Goal: Information Seeking & Learning: Learn about a topic

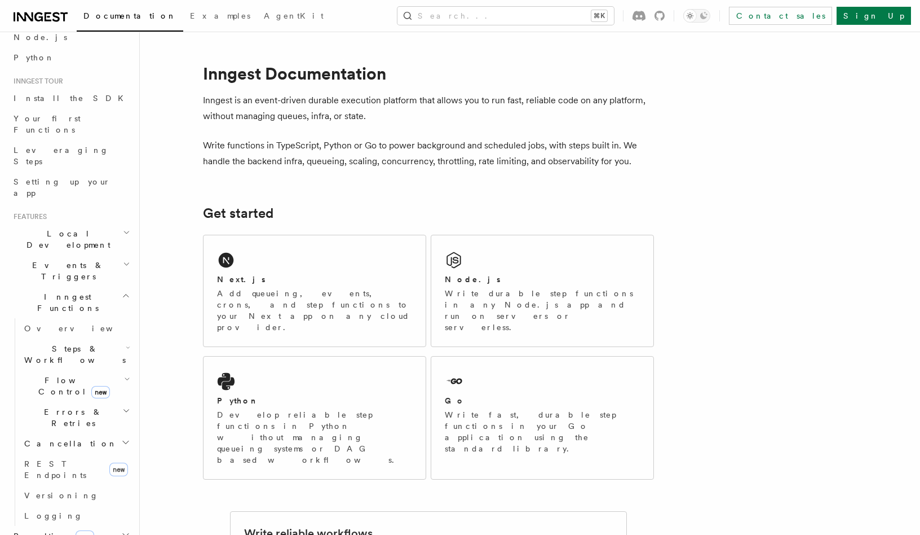
scroll to position [77, 0]
click at [111, 336] on h2 "Steps & Workflows" at bounding box center [76, 352] width 113 height 32
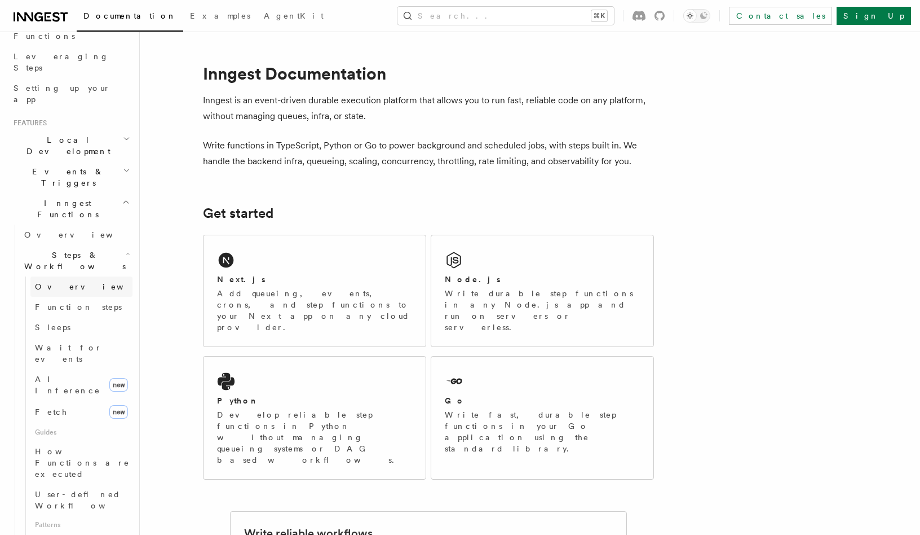
scroll to position [199, 0]
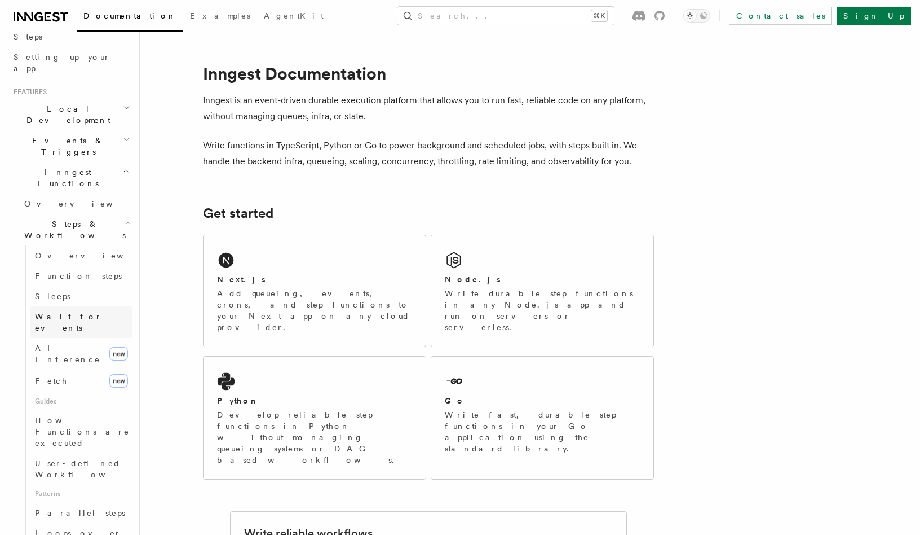
click at [94, 306] on link "Wait for events" at bounding box center [81, 322] width 102 height 32
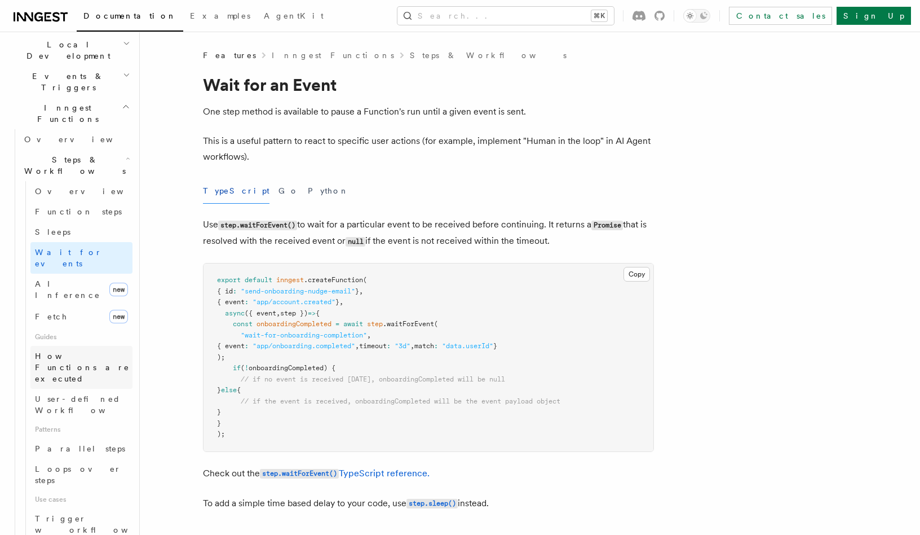
scroll to position [266, 0]
click at [81, 442] on span "Parallel steps" at bounding box center [80, 446] width 90 height 9
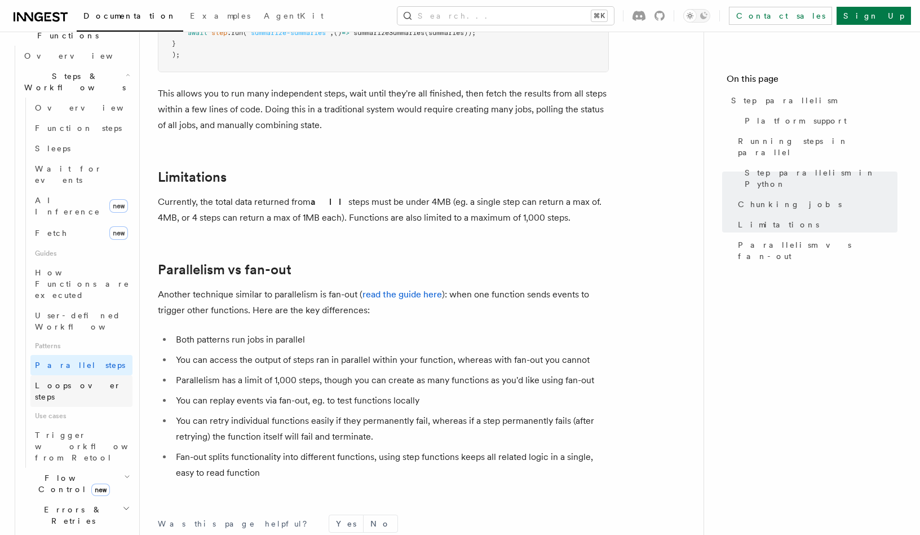
scroll to position [347, 0]
click at [118, 467] on h2 "Flow Control new" at bounding box center [76, 483] width 113 height 32
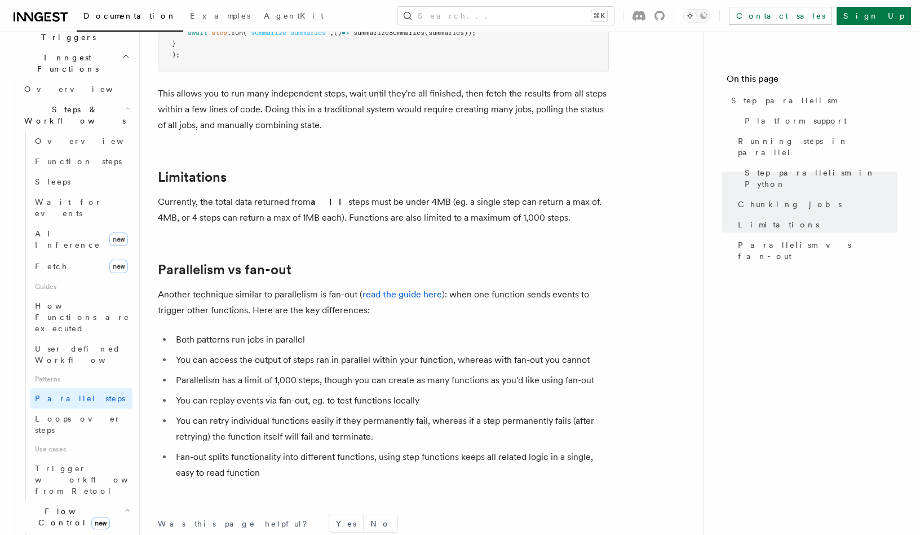
scroll to position [312, 0]
click at [78, 193] on link "Wait for events" at bounding box center [81, 209] width 102 height 32
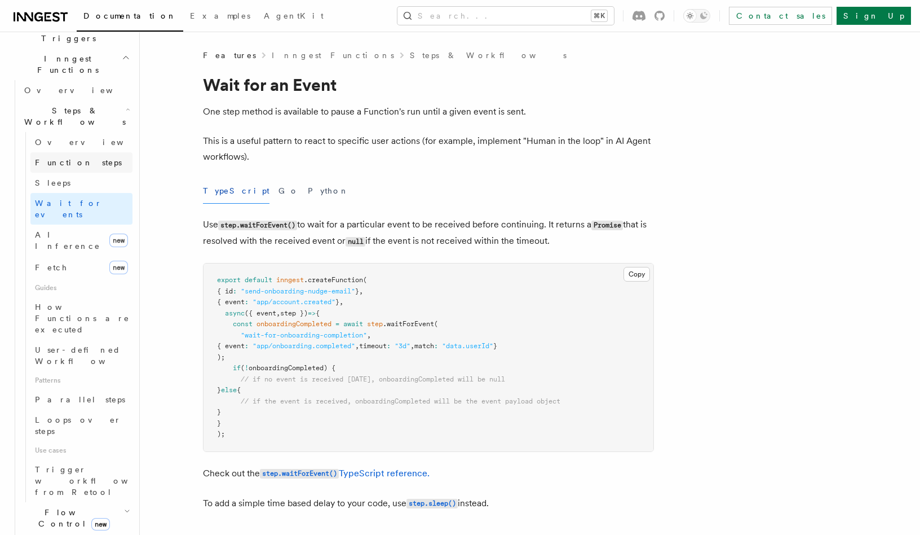
click at [96, 152] on link "Function steps" at bounding box center [81, 162] width 102 height 20
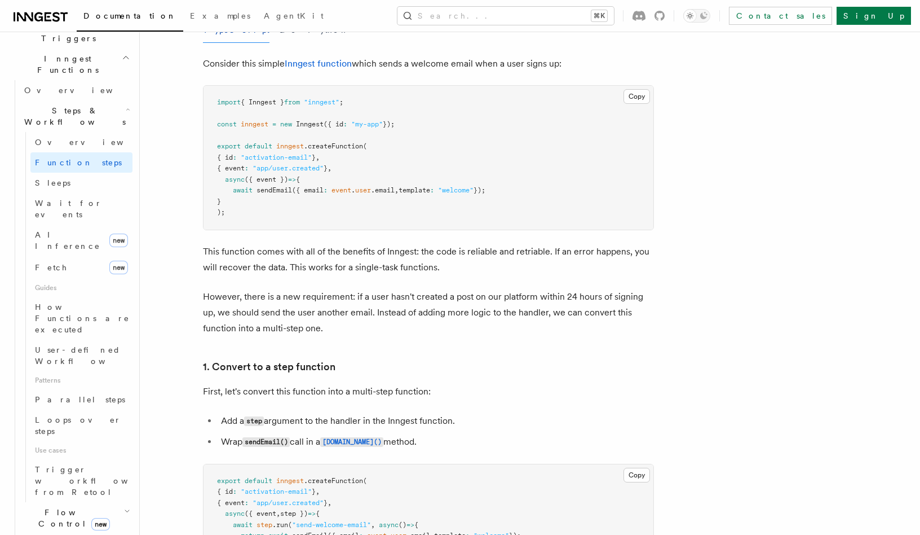
scroll to position [557, 0]
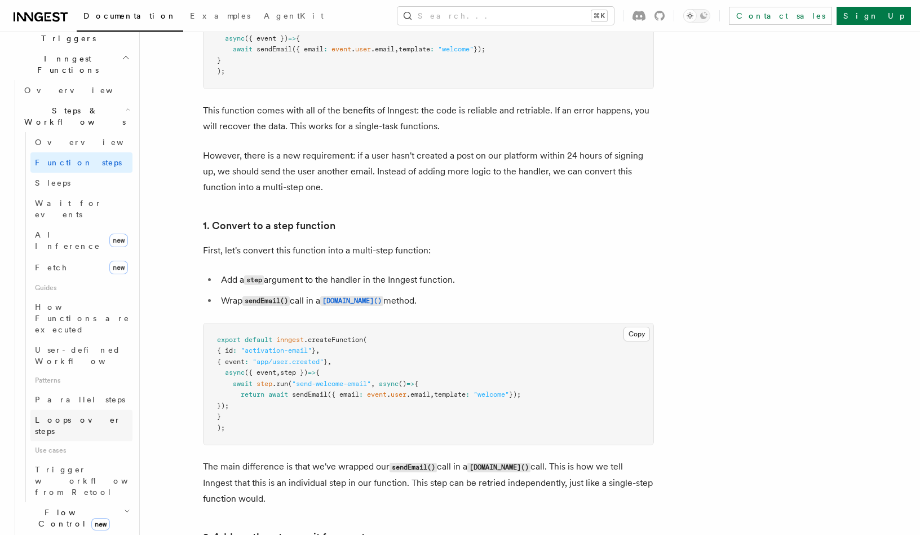
click at [92, 415] on span "Loops over steps" at bounding box center [78, 425] width 86 height 20
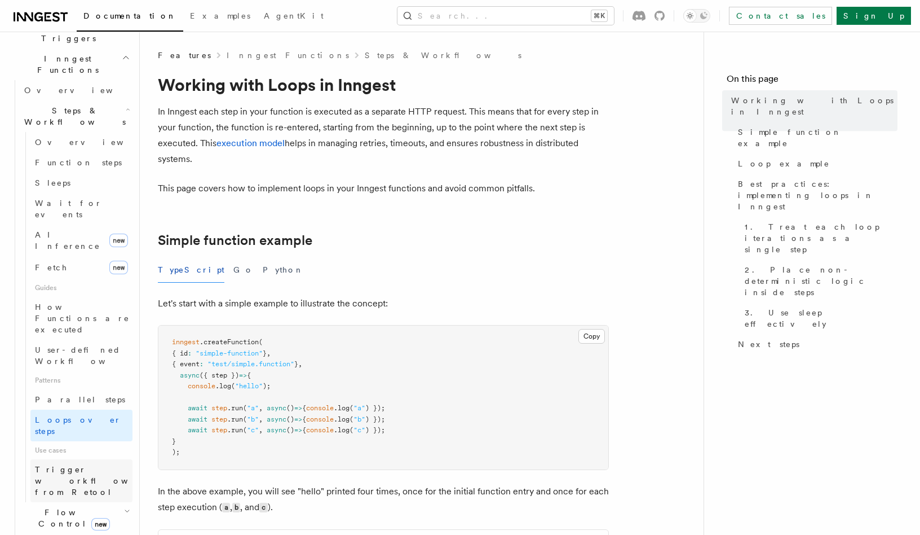
click at [78, 465] on span "Trigger workflows from Retool" at bounding box center [97, 481] width 124 height 32
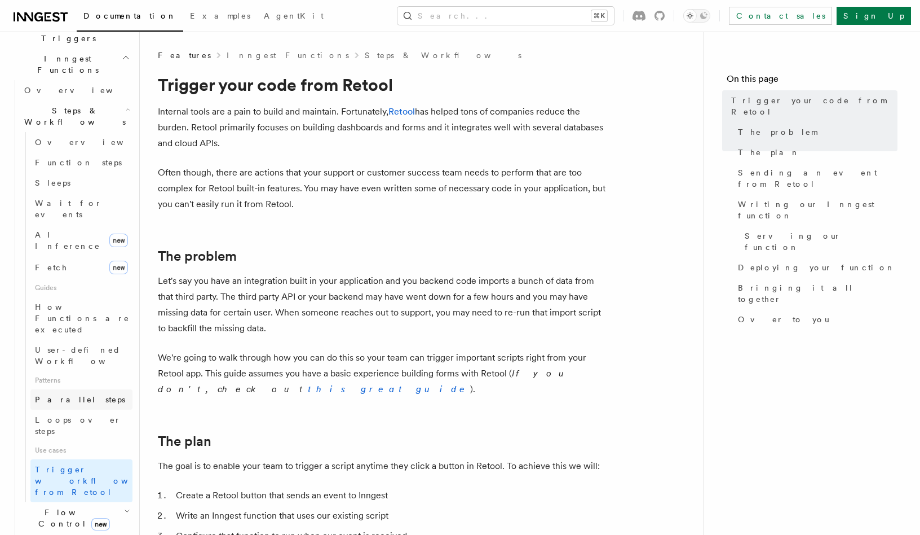
click at [87, 389] on link "Parallel steps" at bounding box center [81, 399] width 102 height 20
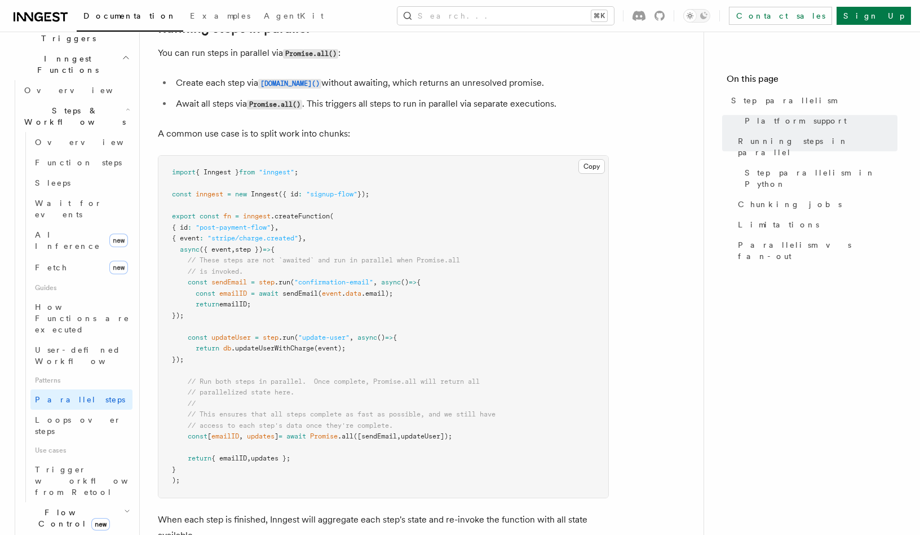
scroll to position [268, 0]
click at [91, 415] on span "Loops over steps" at bounding box center [78, 425] width 86 height 20
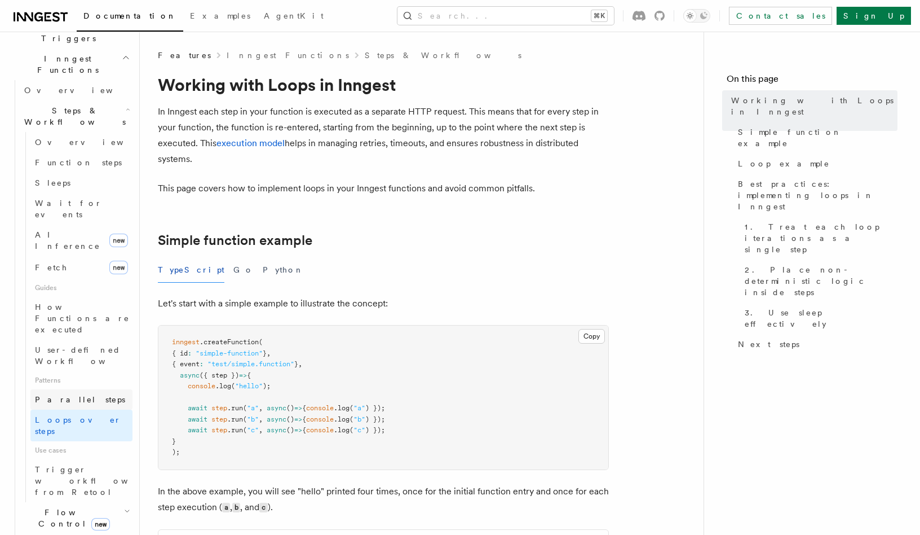
click at [94, 389] on link "Parallel steps" at bounding box center [81, 399] width 102 height 20
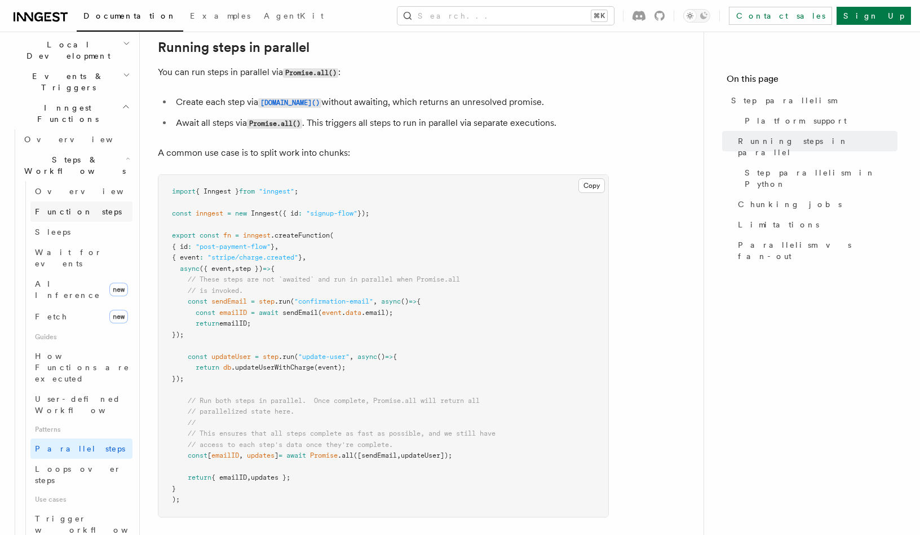
scroll to position [263, 0]
click at [89, 242] on link "Wait for events" at bounding box center [81, 258] width 102 height 32
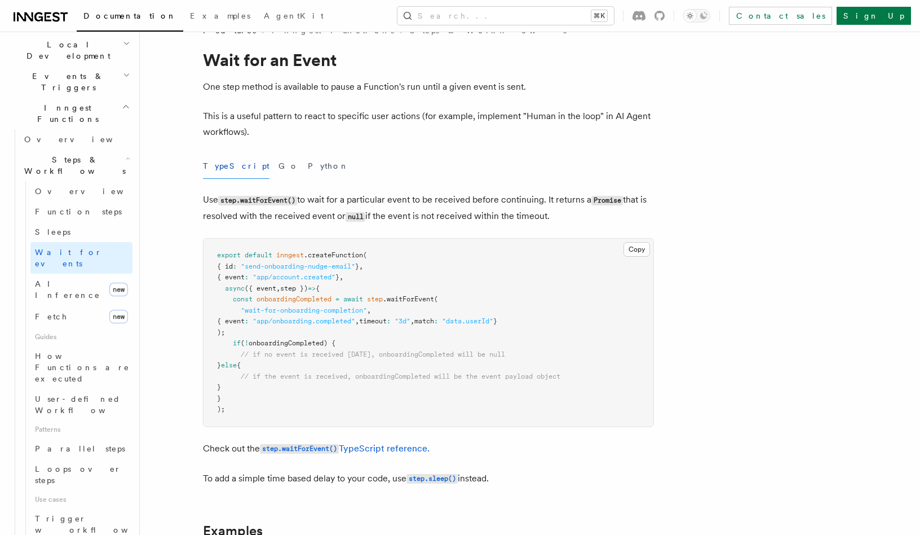
scroll to position [25, 0]
click at [69, 438] on link "Parallel steps" at bounding box center [81, 448] width 102 height 20
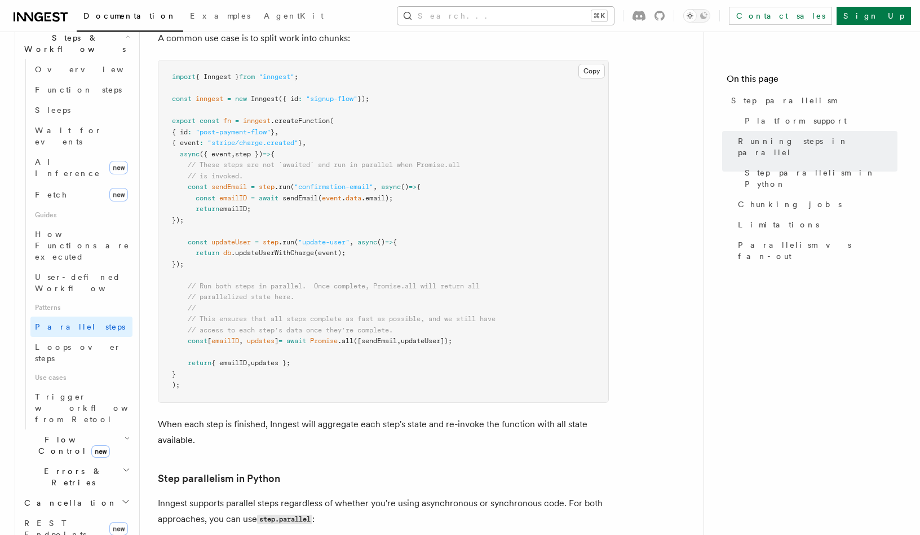
scroll to position [387, 0]
click at [79, 341] on span "Loops over steps" at bounding box center [78, 351] width 86 height 20
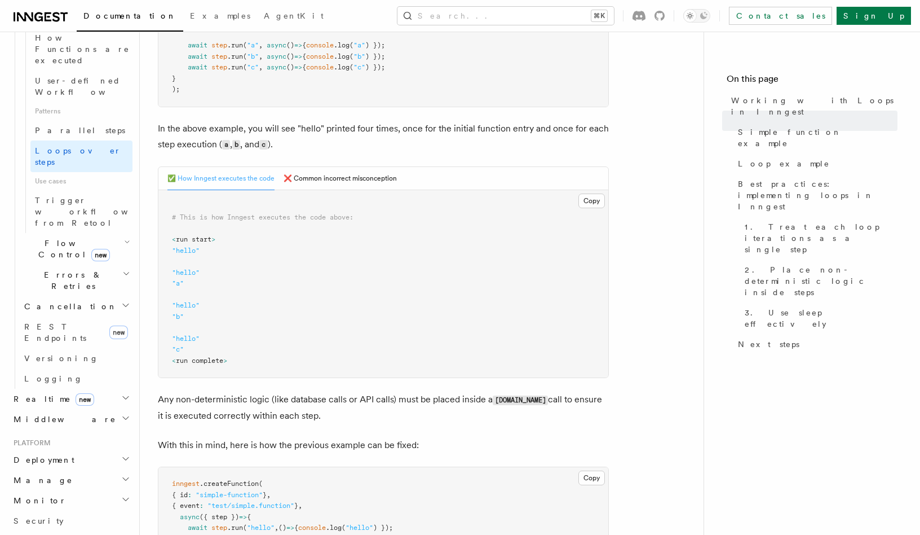
scroll to position [583, 0]
click at [79, 408] on h2 "Middleware" at bounding box center [70, 418] width 123 height 20
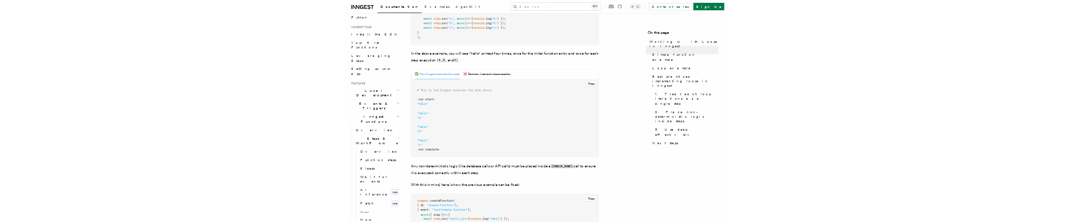
scroll to position [90, 0]
